Goal: Find specific page/section: Find specific page/section

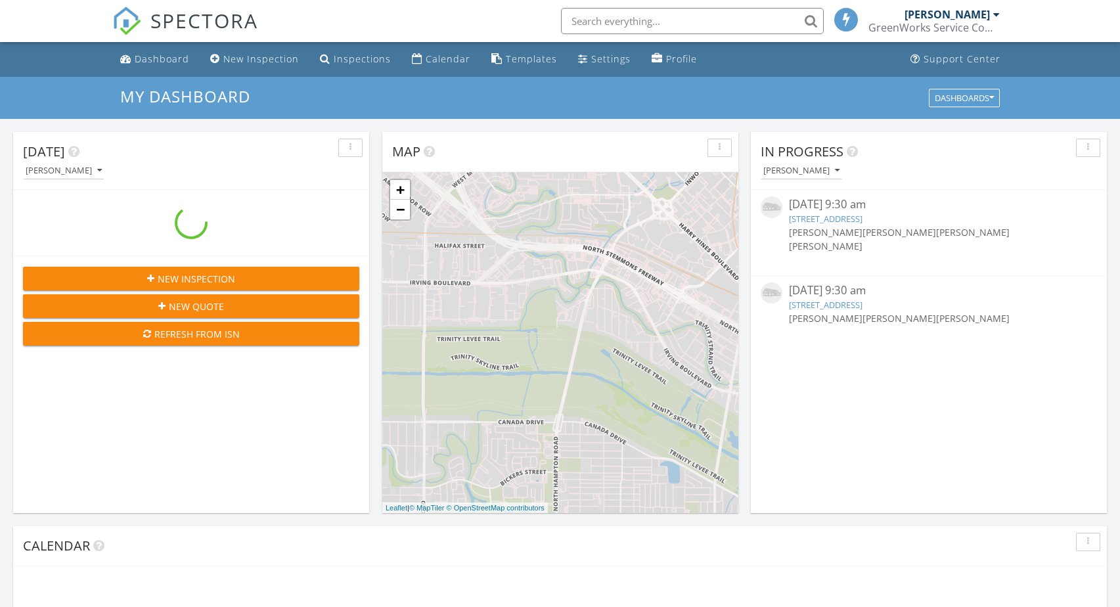
scroll to position [1216, 1141]
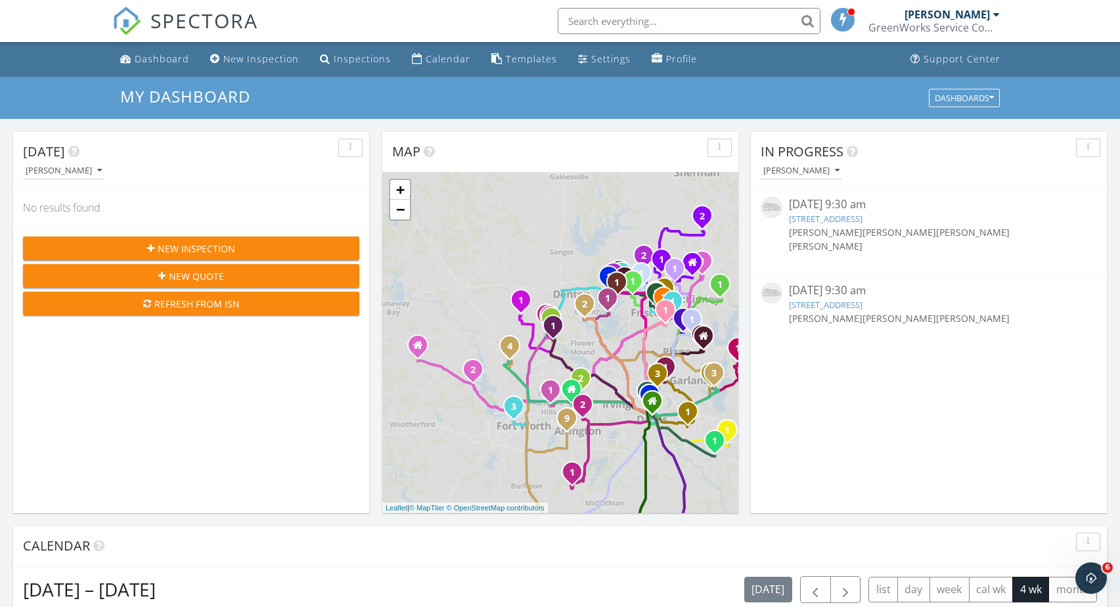
click at [652, 17] on input "text" at bounding box center [689, 21] width 263 height 26
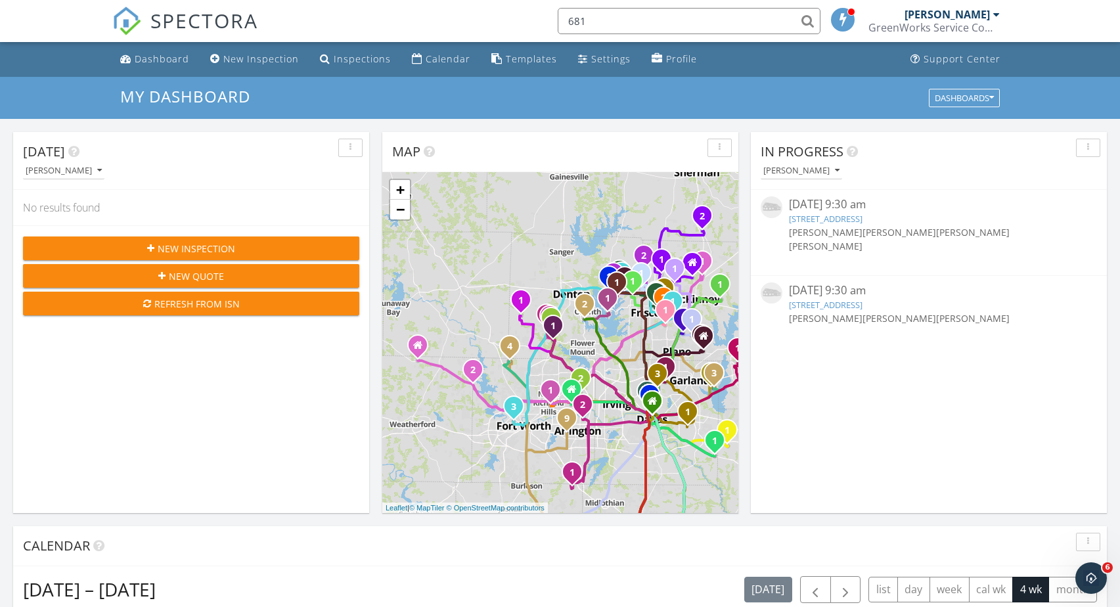
scroll to position [0, 0]
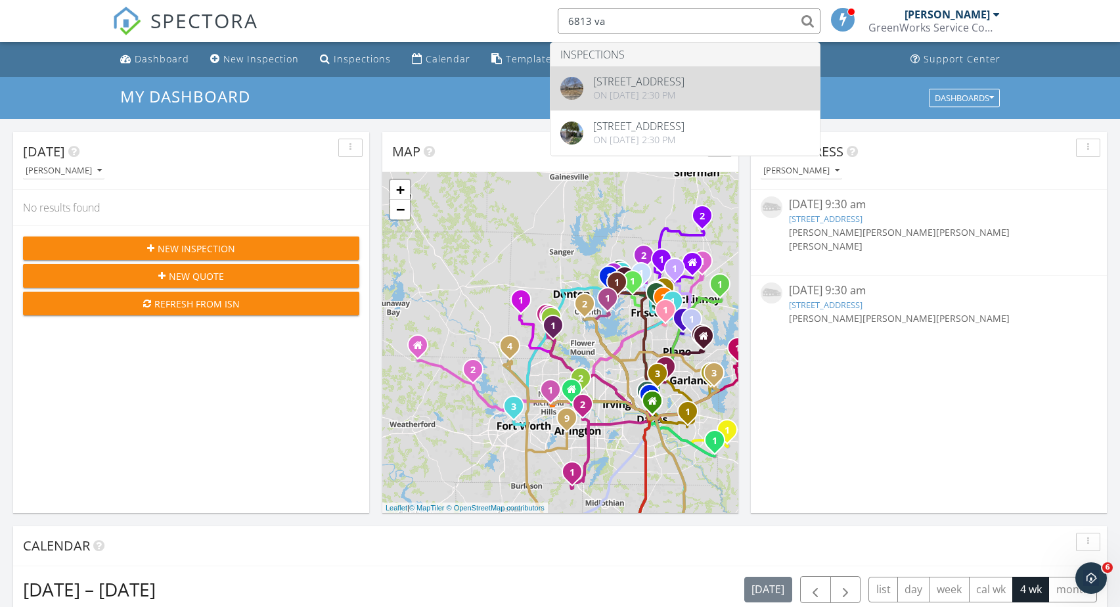
type input "6813 va"
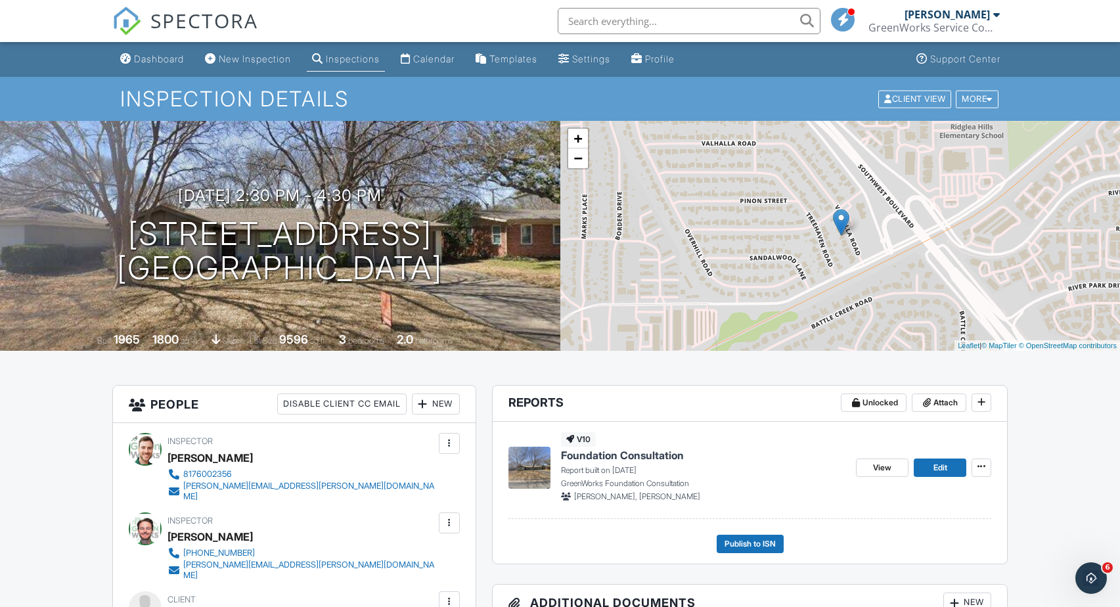
click at [615, 461] on span "Foundation Consultation" at bounding box center [622, 455] width 123 height 14
